Goal: Task Accomplishment & Management: Use online tool/utility

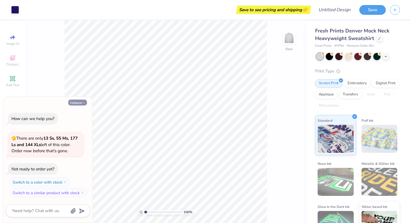
click at [80, 102] on button "Collapse" at bounding box center [77, 103] width 19 height 6
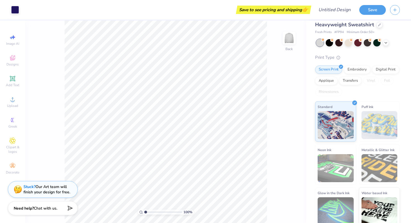
scroll to position [18, 0]
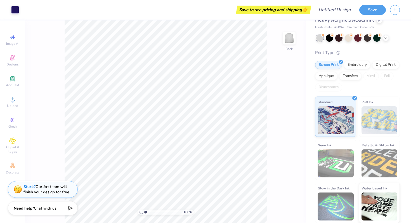
click at [287, 9] on div "Save to see pricing and shipping 👉" at bounding box center [273, 10] width 72 height 8
click at [371, 8] on button "Save" at bounding box center [372, 9] width 27 height 10
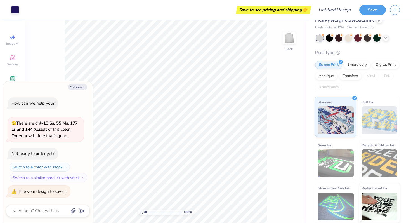
click at [49, 155] on div "Not ready to order yet?" at bounding box center [32, 154] width 43 height 6
click at [363, 10] on button "Save" at bounding box center [372, 9] width 27 height 10
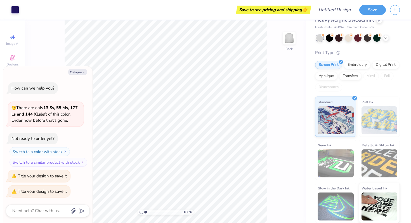
type textarea "x"
click at [336, 17] on div "Design Title" at bounding box center [334, 10] width 41 height 20
click at [335, 12] on input "Design Title" at bounding box center [341, 9] width 27 height 11
type input "g"
type textarea "x"
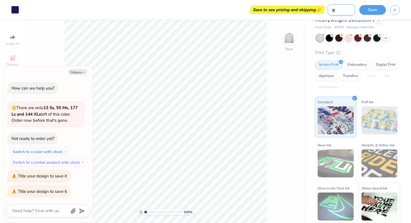
type input "gp"
type textarea "x"
type input "gph"
type textarea "x"
type input "gphi"
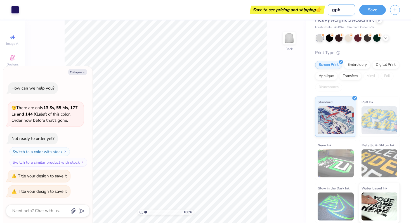
type textarea "x"
type input "gphi"
click at [377, 10] on button "Save" at bounding box center [372, 9] width 27 height 10
type textarea "x"
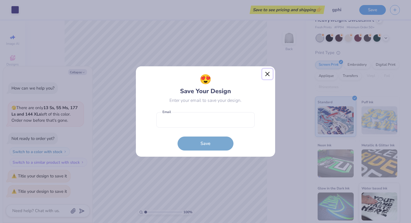
click at [269, 70] on button "Close" at bounding box center [267, 74] width 11 height 11
